Goal: Task Accomplishment & Management: Manage account settings

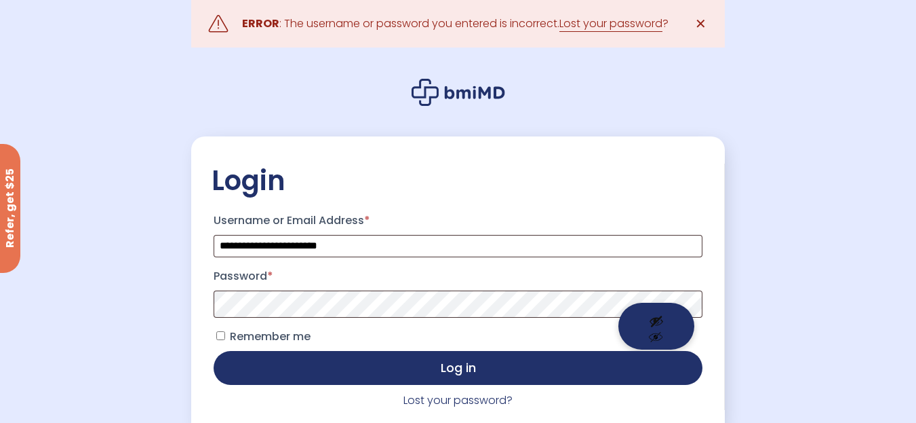
click at [653, 315] on button "Show password" at bounding box center [657, 326] width 76 height 47
click at [457, 400] on link "Lost your password?" at bounding box center [458, 400] width 109 height 16
click at [652, 309] on button "Show password" at bounding box center [657, 326] width 76 height 47
click at [474, 399] on link "Lost your password?" at bounding box center [458, 400] width 109 height 16
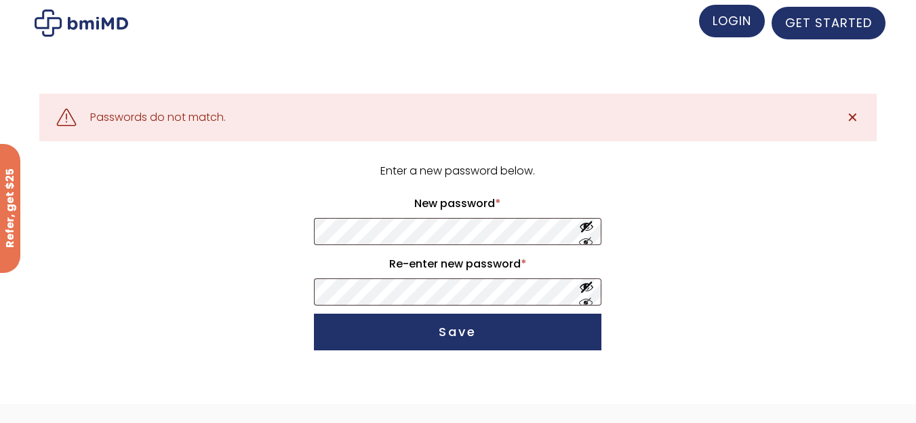
click at [736, 25] on span "LOGIN" at bounding box center [732, 20] width 39 height 17
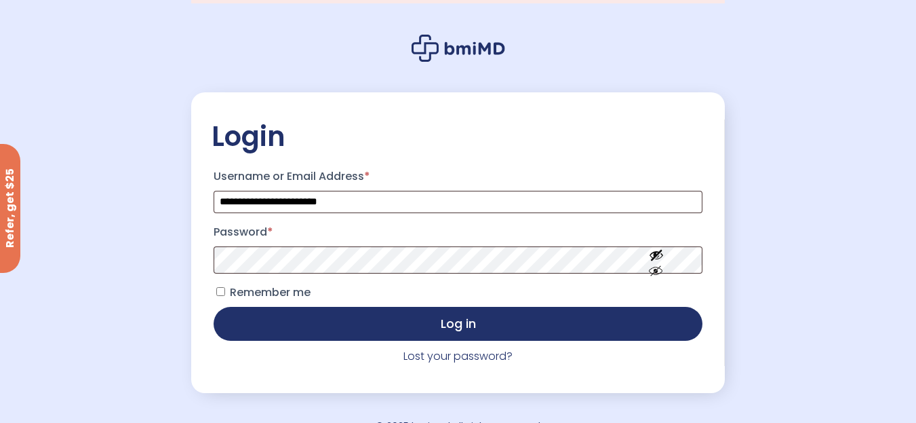
scroll to position [68, 0]
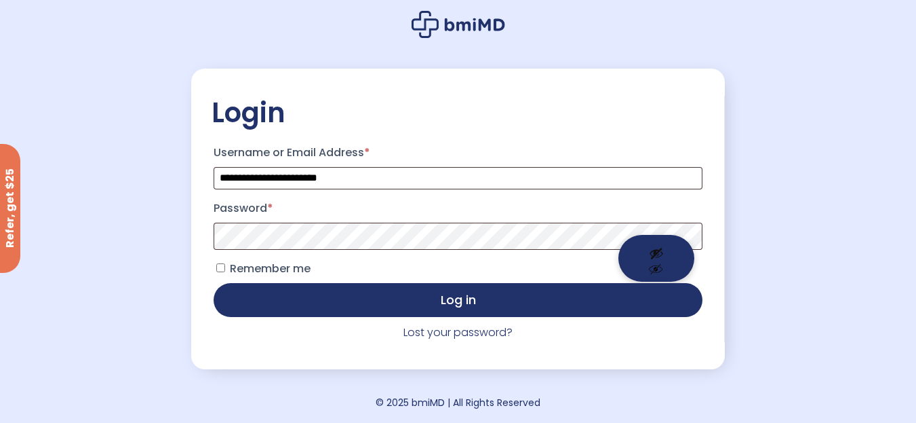
click at [655, 238] on button "Show password" at bounding box center [657, 258] width 76 height 47
